Goal: Understand process/instructions: Learn how to perform a task or action

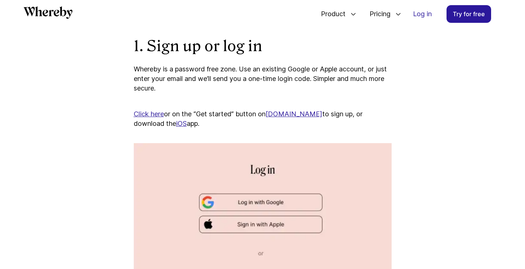
scroll to position [465, 0]
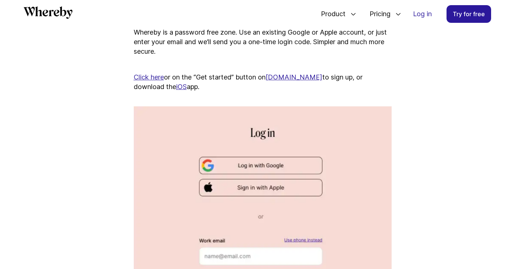
click at [151, 81] on link "Click here" at bounding box center [149, 77] width 30 height 8
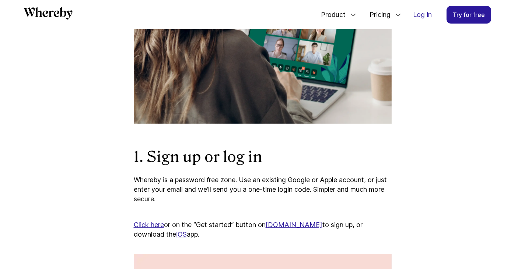
scroll to position [391, 0]
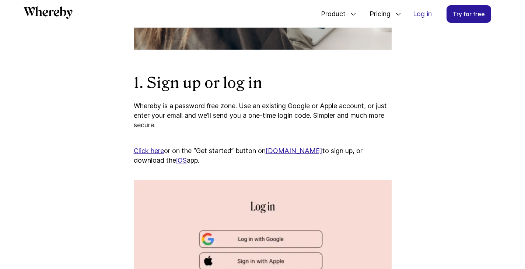
click at [290, 155] on link "[DOMAIN_NAME]" at bounding box center [294, 151] width 57 height 8
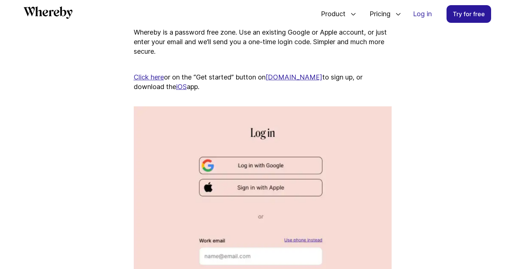
click at [144, 81] on link "Click here" at bounding box center [149, 77] width 30 height 8
